Goal: Information Seeking & Learning: Learn about a topic

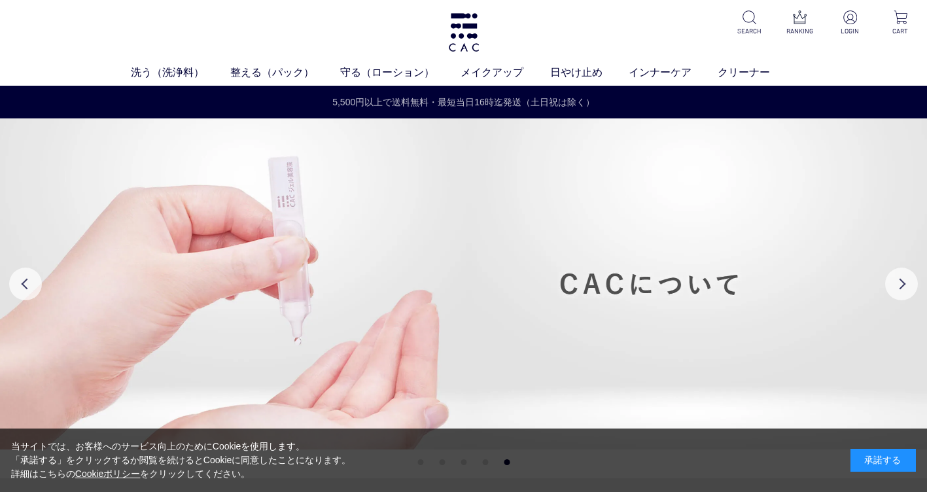
click at [474, 97] on link "5,500円以上で送料無料・最短当日16時迄発送（土日祝は除く）" at bounding box center [463, 102] width 925 height 14
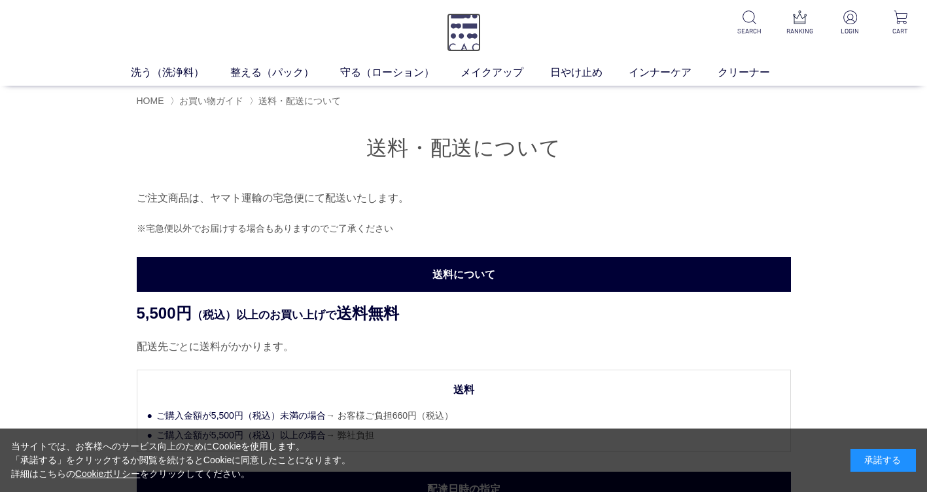
click at [473, 29] on img at bounding box center [464, 32] width 34 height 39
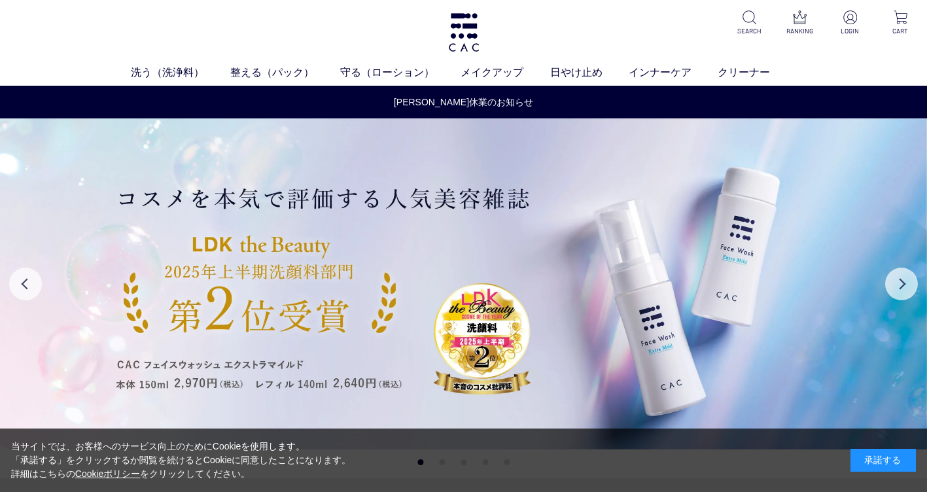
click at [468, 95] on div "[PERSON_NAME]休業のお知らせ" at bounding box center [463, 102] width 925 height 16
click at [468, 105] on link "[PERSON_NAME]休業のお知らせ" at bounding box center [463, 102] width 925 height 14
